Goal: Task Accomplishment & Management: Manage account settings

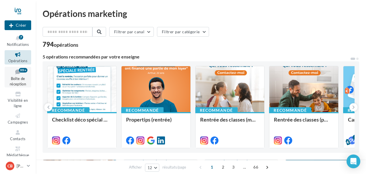
click at [18, 74] on icon at bounding box center [17, 72] width 23 height 8
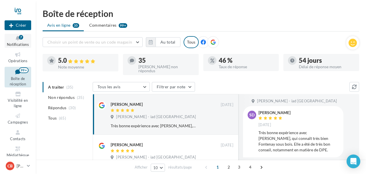
click at [16, 41] on icon at bounding box center [17, 38] width 23 height 7
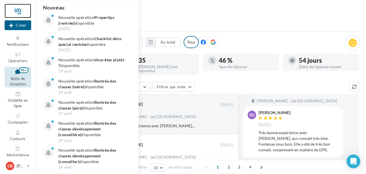
click at [19, 12] on div at bounding box center [18, 11] width 27 height 14
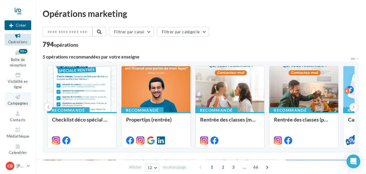
scroll to position [21, 0]
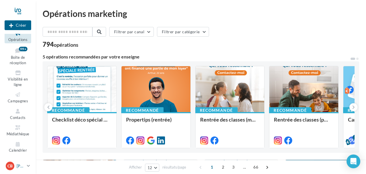
click at [19, 165] on p "[PERSON_NAME]" at bounding box center [21, 166] width 8 height 6
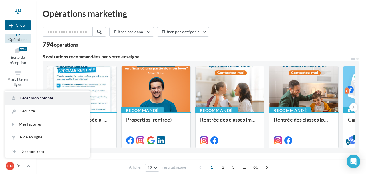
click at [19, 101] on link "Gérer mon compte" at bounding box center [47, 98] width 85 height 13
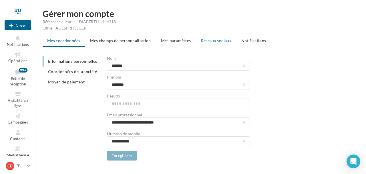
click at [216, 41] on span "Réseaux sociaux" at bounding box center [216, 40] width 30 height 5
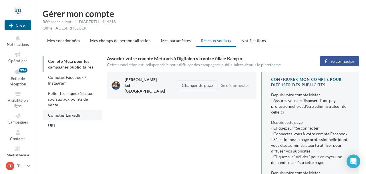
click at [61, 115] on span "Comptes LinkedIn" at bounding box center [65, 114] width 34 height 5
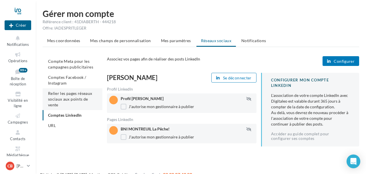
click at [66, 101] on span "Relier les pages réseaux sociaux aux points de vente" at bounding box center [70, 99] width 44 height 16
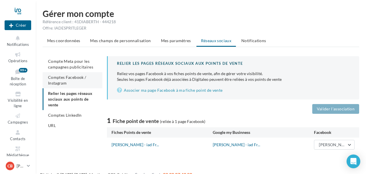
click at [80, 82] on li "Comptes Facebook / Instagram" at bounding box center [73, 80] width 60 height 16
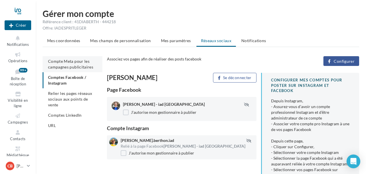
click at [68, 67] on span "Compte Meta pour les campagnes publicitaires" at bounding box center [70, 64] width 45 height 11
